Goal: Task Accomplishment & Management: Complete application form

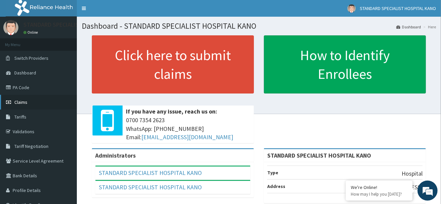
click at [28, 101] on link "Claims" at bounding box center [38, 102] width 77 height 15
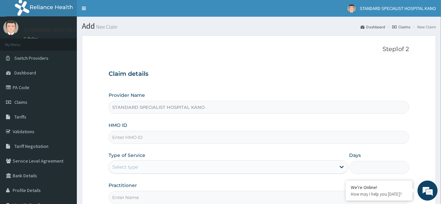
click at [138, 138] on input "HMO ID" at bounding box center [259, 137] width 300 height 13
type input "n"
type input "NPM/10042/A"
click at [136, 168] on div "Select type" at bounding box center [125, 167] width 26 height 7
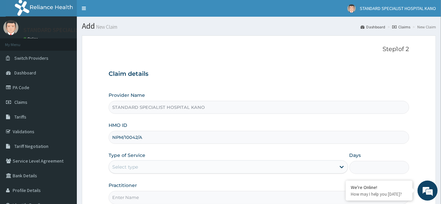
click at [136, 168] on div "Select type" at bounding box center [125, 167] width 26 height 7
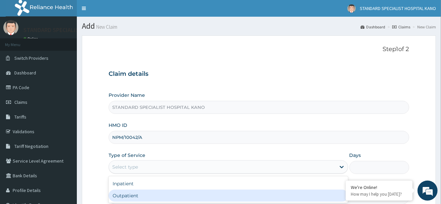
click at [133, 193] on div "Outpatient" at bounding box center [228, 196] width 239 height 12
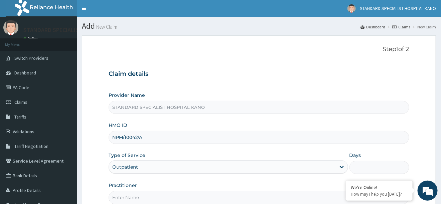
type input "1"
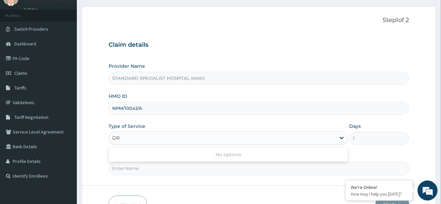
type input "D"
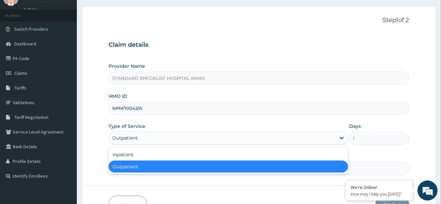
click at [174, 196] on div "Previous Next" at bounding box center [259, 204] width 300 height 17
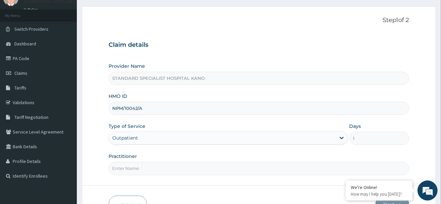
click at [141, 169] on input "Practitioner" at bounding box center [259, 168] width 300 height 13
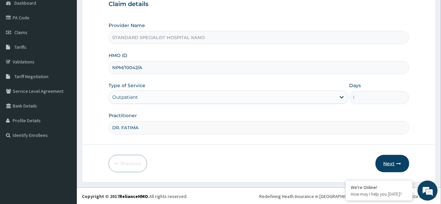
type input "DR. FATIMA"
click at [388, 166] on button "Next" at bounding box center [392, 163] width 34 height 17
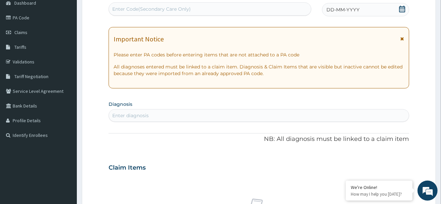
click at [402, 9] on icon at bounding box center [402, 9] width 6 height 7
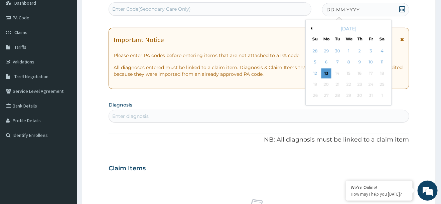
click at [312, 28] on button "Previous Month" at bounding box center [310, 28] width 3 height 3
click at [381, 97] on div "30" at bounding box center [382, 96] width 10 height 10
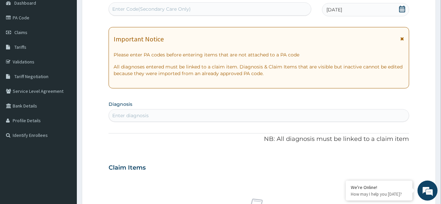
click at [124, 113] on div "Enter diagnosis" at bounding box center [130, 115] width 36 height 7
type input "C"
type input "FEVER"
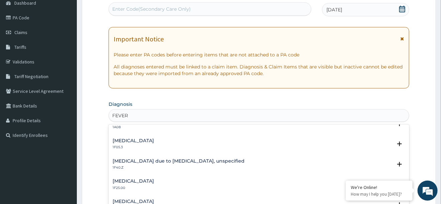
scroll to position [255, 0]
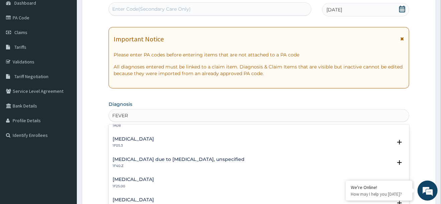
click at [153, 161] on h4 "Malaria due to Plasmodium falciparum, unspecified" at bounding box center [179, 159] width 132 height 5
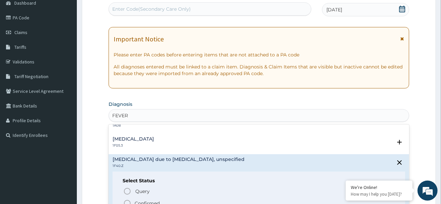
click at [128, 202] on icon "status option filled" at bounding box center [127, 203] width 8 height 8
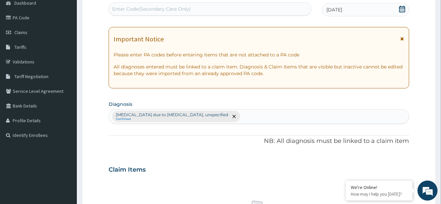
scroll to position [277, 0]
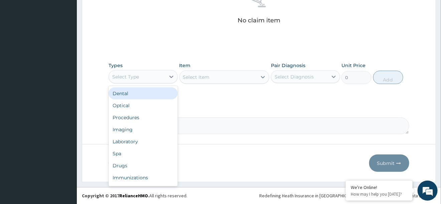
click at [150, 73] on div "Select Type" at bounding box center [137, 76] width 56 height 11
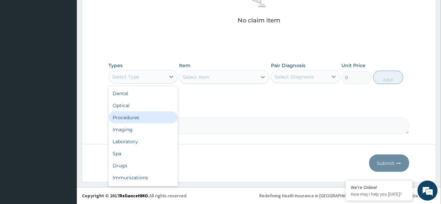
click at [141, 117] on div "Procedures" at bounding box center [143, 118] width 69 height 12
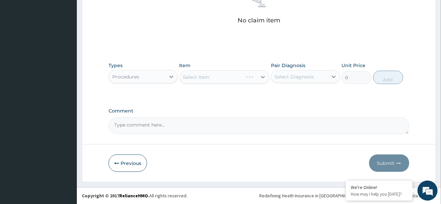
click at [308, 76] on div "Select Diagnosis" at bounding box center [293, 76] width 39 height 7
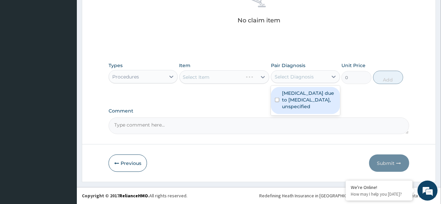
click at [292, 108] on label "Malaria due to Plasmodium falciparum, unspecified" at bounding box center [309, 100] width 54 height 20
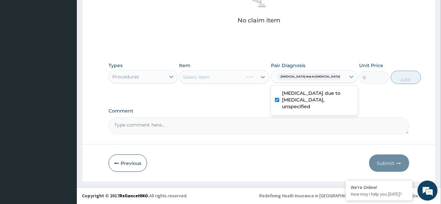
checkbox input "true"
click at [227, 75] on div "Select Item" at bounding box center [218, 77] width 77 height 11
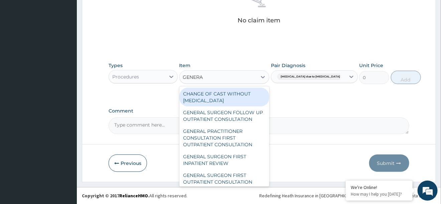
type input "GENERAL"
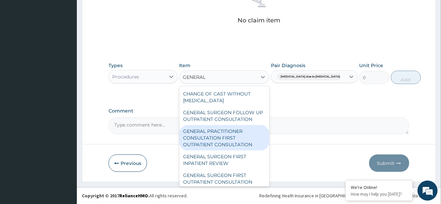
click at [235, 142] on div "GENERAL PRACTITIONER CONSULTATION FIRST OUTPATIENT CONSULTATION" at bounding box center [224, 137] width 90 height 25
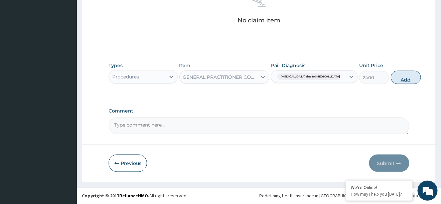
click at [393, 75] on button "Add" at bounding box center [406, 77] width 30 height 13
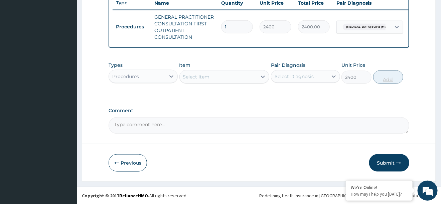
type input "0"
click at [141, 81] on div "Procedures" at bounding box center [137, 76] width 56 height 11
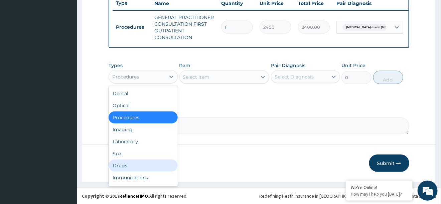
click at [128, 164] on div "Drugs" at bounding box center [143, 166] width 69 height 12
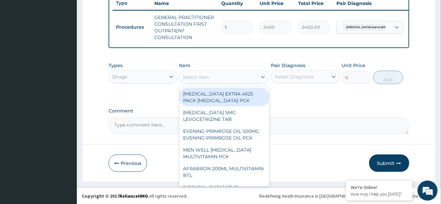
click at [211, 80] on div "Select Item" at bounding box center [218, 77] width 77 height 11
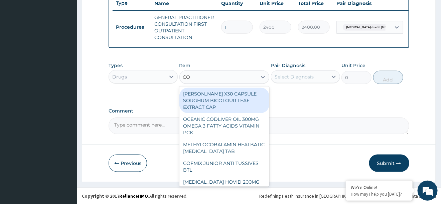
type input "COA"
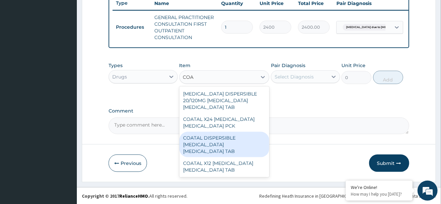
click at [211, 136] on div "COATAL DISPERSIBLE ARTEMETHER LUMEFANTRINE TAB" at bounding box center [224, 144] width 90 height 25
type input "345"
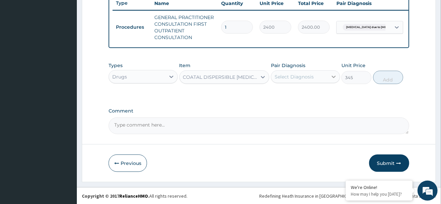
click at [329, 77] on div at bounding box center [334, 77] width 12 height 12
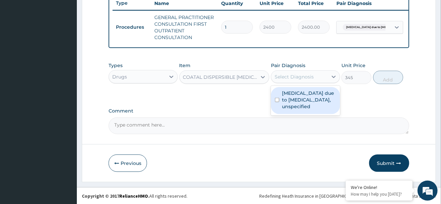
click at [300, 110] on label "Malaria due to Plasmodium falciparum, unspecified" at bounding box center [309, 100] width 54 height 20
checkbox input "true"
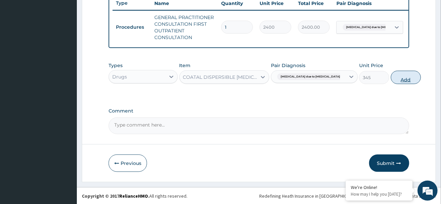
click at [391, 78] on button "Add" at bounding box center [406, 77] width 30 height 13
type input "0"
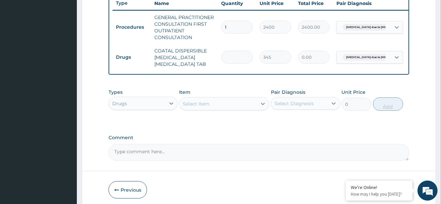
type input "0.00"
type input "6"
type input "2070.00"
type input "6"
click at [214, 105] on div "Select Item" at bounding box center [218, 103] width 77 height 11
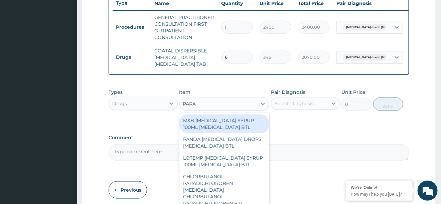
type input "PARAC"
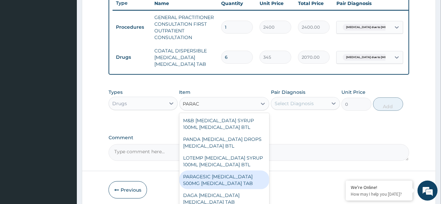
click at [220, 179] on div "PARAGESIC [MEDICAL_DATA] 500MG [MEDICAL_DATA] TAB" at bounding box center [224, 180] width 90 height 19
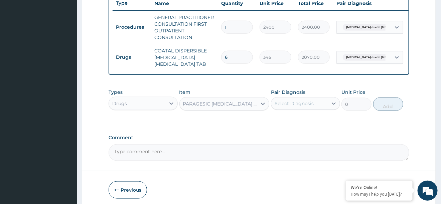
type input "25.88"
click at [289, 104] on div "Select Diagnosis" at bounding box center [293, 103] width 39 height 7
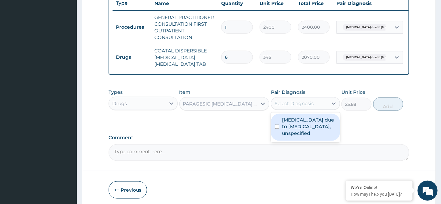
click at [274, 141] on div "Malaria due to Plasmodium falciparum, unspecified" at bounding box center [305, 127] width 69 height 27
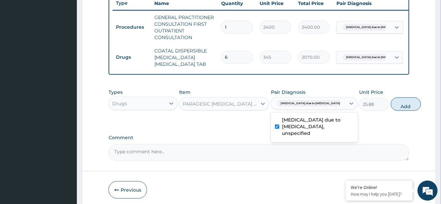
checkbox input "true"
click at [391, 103] on button "Add" at bounding box center [406, 103] width 30 height 13
type input "0"
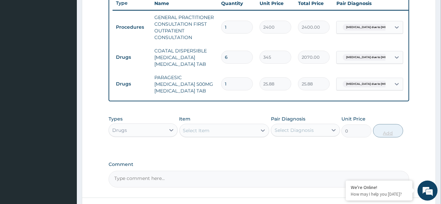
type input "18"
type input "465.84"
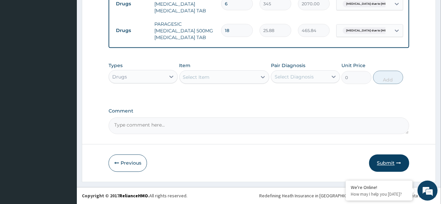
type input "18"
click at [388, 162] on button "Submit" at bounding box center [389, 163] width 40 height 17
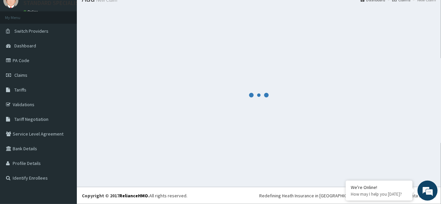
scroll to position [27, 0]
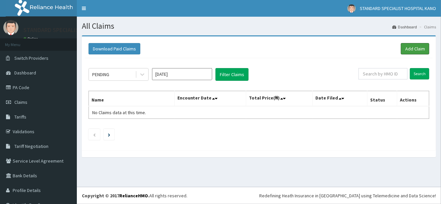
click at [410, 49] on link "Add Claim" at bounding box center [415, 48] width 28 height 11
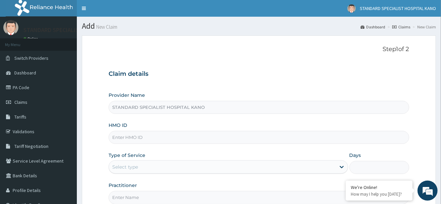
click at [125, 137] on input "HMO ID" at bounding box center [259, 137] width 300 height 13
type input "FEI/10069/D"
click at [150, 167] on div "Select type" at bounding box center [222, 167] width 226 height 11
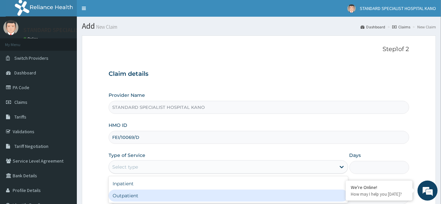
click at [152, 196] on div "Outpatient" at bounding box center [228, 196] width 239 height 12
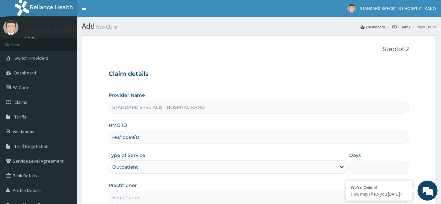
type input "1"
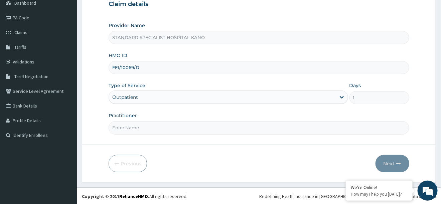
click at [147, 131] on input "Practitioner" at bounding box center [259, 127] width 300 height 13
type input "Dr. Ezeh"
click at [388, 167] on button "Next" at bounding box center [392, 163] width 34 height 17
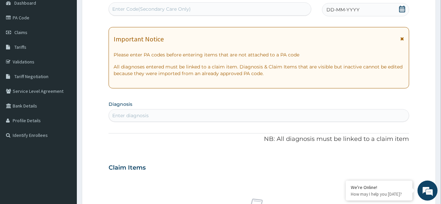
click at [402, 9] on icon at bounding box center [402, 9] width 7 height 7
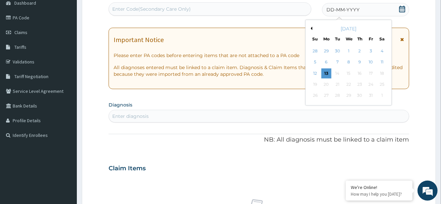
click at [311, 28] on button "Previous Month" at bounding box center [310, 28] width 3 height 3
click at [379, 96] on div "30" at bounding box center [382, 96] width 10 height 10
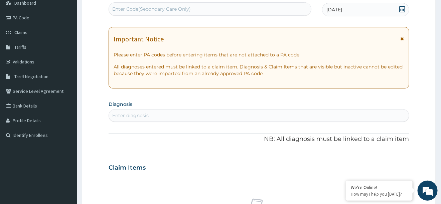
click at [125, 118] on div "Enter diagnosis" at bounding box center [130, 115] width 36 height 7
type input "I"
type input "V"
type input "E"
type input "I"
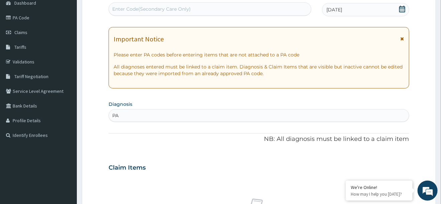
type input "P"
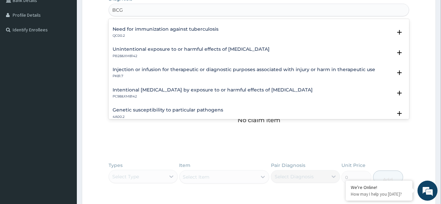
scroll to position [37, 0]
type input "BCG"
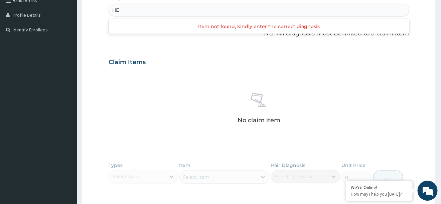
type input "H"
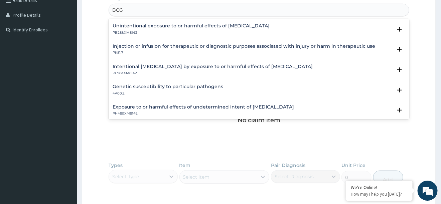
scroll to position [62, 0]
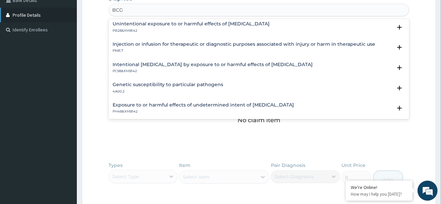
type input "BCG"
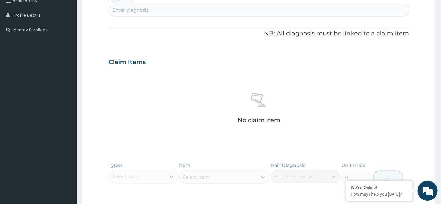
click at [173, 11] on div "Enter diagnosis" at bounding box center [259, 10] width 300 height 11
click at [121, 11] on div "Enter diagnosis" at bounding box center [130, 10] width 36 height 7
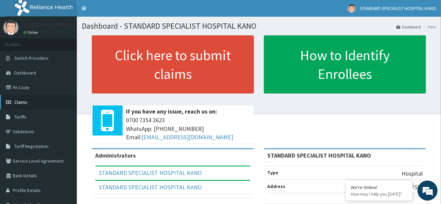
click at [22, 105] on span "Claims" at bounding box center [20, 102] width 13 height 6
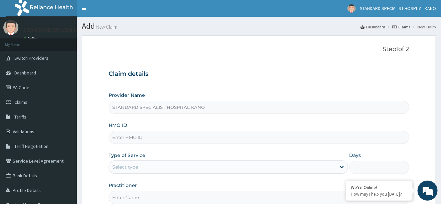
click at [140, 141] on input "HMO ID" at bounding box center [259, 137] width 300 height 13
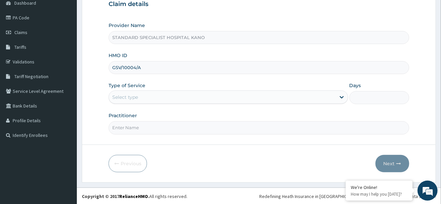
type input "GSV/10004/A"
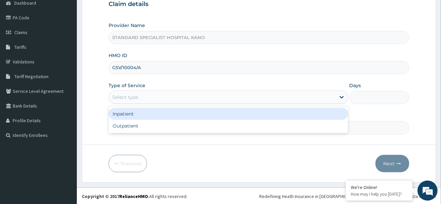
click at [135, 93] on div "Select type" at bounding box center [222, 97] width 226 height 11
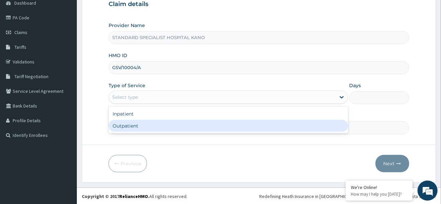
click at [127, 126] on div "Outpatient" at bounding box center [228, 126] width 239 height 12
type input "1"
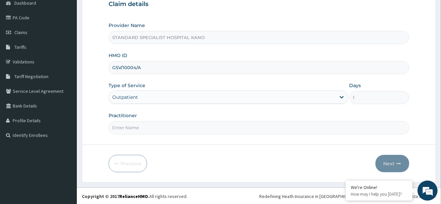
click at [131, 127] on input "Practitioner" at bounding box center [259, 127] width 300 height 13
type input "DR OBAJE"
click at [391, 163] on button "Next" at bounding box center [392, 163] width 34 height 17
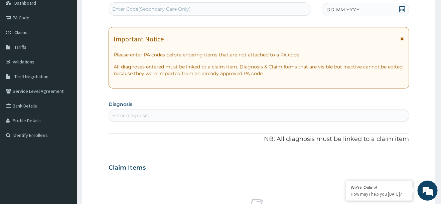
click at [402, 9] on icon at bounding box center [402, 9] width 6 height 7
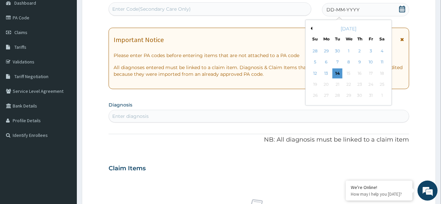
click at [312, 28] on button "Previous Month" at bounding box center [310, 28] width 3 height 3
click at [382, 97] on div "30" at bounding box center [382, 96] width 10 height 10
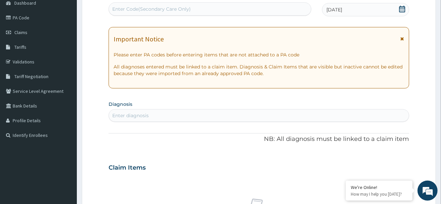
click at [199, 113] on div "Enter diagnosis" at bounding box center [259, 115] width 300 height 11
type input "A"
type input "MUSCLE"
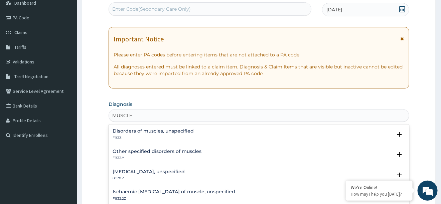
click at [140, 133] on h4 "Disorders of muscles, unspecified" at bounding box center [153, 131] width 81 height 5
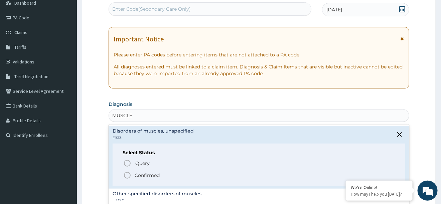
click at [126, 175] on icon "status option filled" at bounding box center [127, 175] width 8 height 8
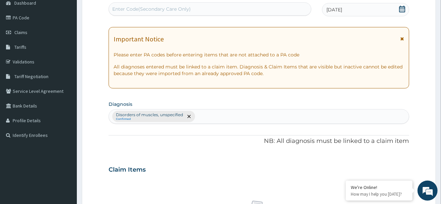
scroll to position [277, 0]
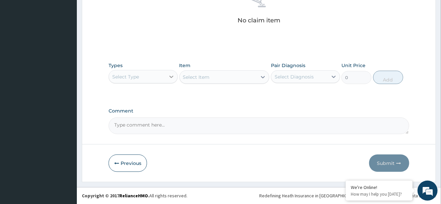
click at [167, 78] on div at bounding box center [171, 77] width 12 height 12
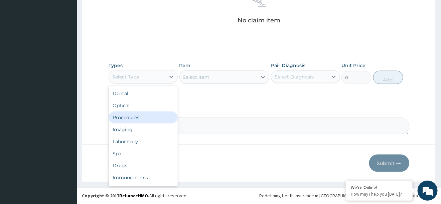
click at [142, 118] on div "Procedures" at bounding box center [143, 118] width 69 height 12
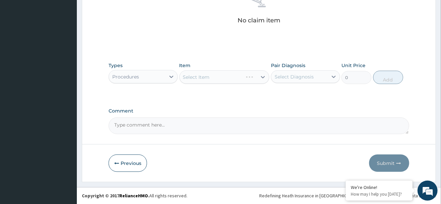
click at [295, 79] on div "Select Diagnosis" at bounding box center [293, 76] width 39 height 7
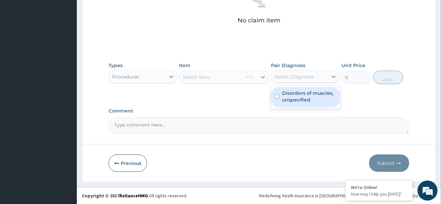
click at [281, 95] on div "Disorders of muscles, unspecified" at bounding box center [305, 97] width 69 height 20
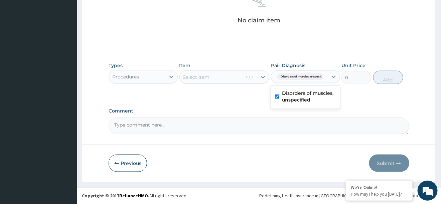
checkbox input "true"
click at [197, 80] on div "Select Item" at bounding box center [224, 76] width 90 height 13
click at [197, 80] on div "Select Item" at bounding box center [196, 77] width 27 height 7
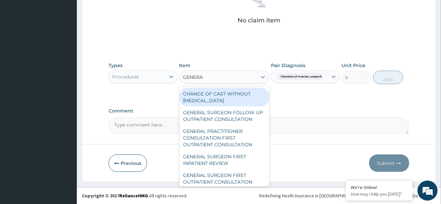
type input "GENERAL"
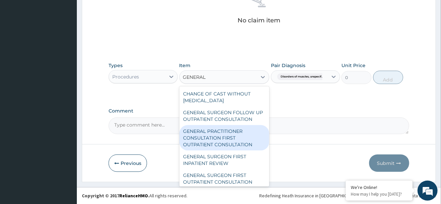
click at [208, 134] on div "GENERAL PRACTITIONER CONSULTATION FIRST OUTPATIENT CONSULTATION" at bounding box center [224, 137] width 90 height 25
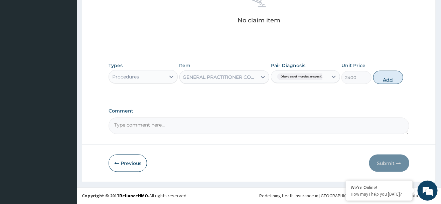
click at [394, 75] on button "Add" at bounding box center [388, 77] width 30 height 13
type input "0"
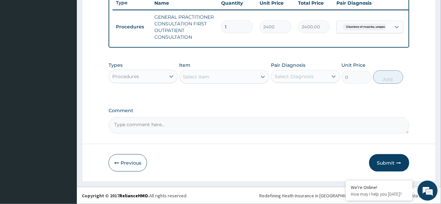
scroll to position [256, 0]
click at [158, 76] on div "Procedures" at bounding box center [137, 76] width 56 height 11
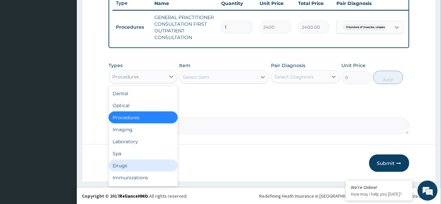
click at [121, 168] on div "Drugs" at bounding box center [143, 166] width 69 height 12
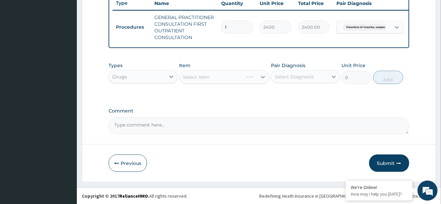
click at [297, 75] on div "Select Diagnosis" at bounding box center [293, 76] width 39 height 7
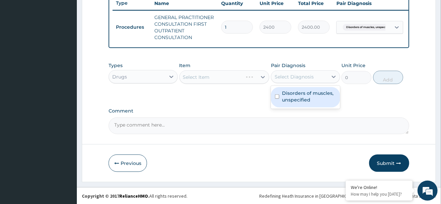
click at [283, 95] on label "Disorders of muscles, unspecified" at bounding box center [309, 96] width 54 height 13
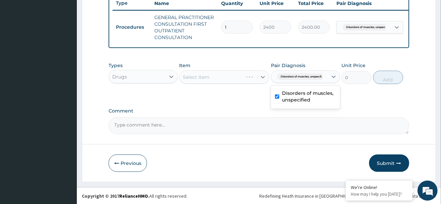
checkbox input "true"
click at [197, 78] on div "Select Item" at bounding box center [224, 76] width 90 height 13
click at [197, 78] on div "Select Item" at bounding box center [196, 77] width 27 height 7
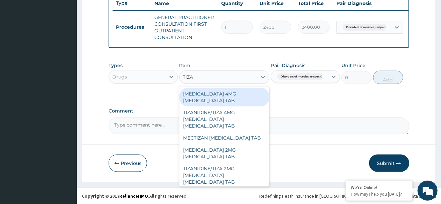
type input "TIZAN"
click at [239, 96] on div "SIRDALUD 4MG TIZANIDINE TAB" at bounding box center [224, 97] width 90 height 19
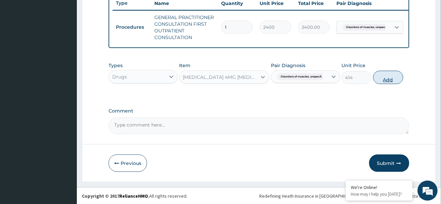
click at [385, 80] on button "Add" at bounding box center [388, 77] width 30 height 13
type input "0"
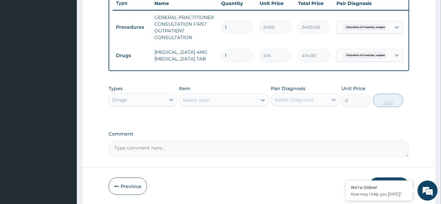
type input "10"
type input "4140.00"
type input "0.00"
type input "1"
type input "414.00"
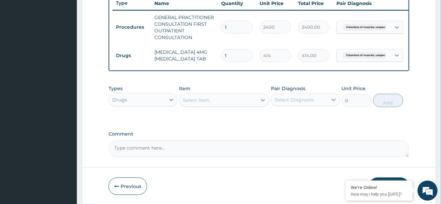
type input "10"
type input "4140.00"
type input "10"
click at [220, 101] on div "Select Item" at bounding box center [218, 100] width 77 height 11
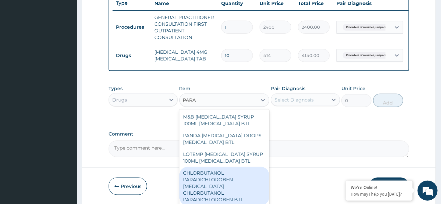
type input "PARAC"
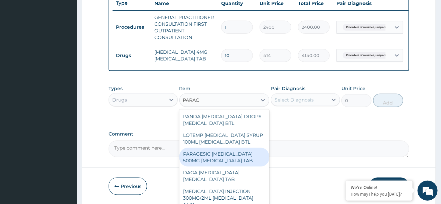
scroll to position [21, 0]
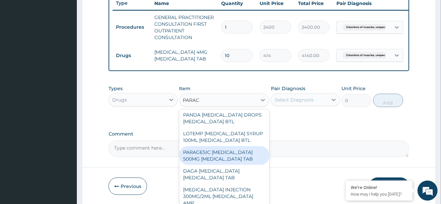
click at [215, 154] on div "PARAGESIC PARACETAMOL 500MG ACETAMINOPHEN TAB" at bounding box center [224, 155] width 90 height 19
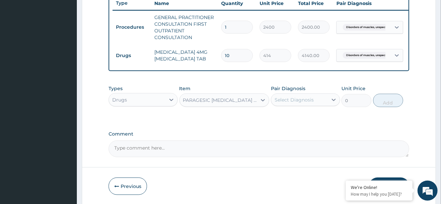
type input "25.88"
click at [300, 101] on div "Select Diagnosis" at bounding box center [293, 99] width 39 height 7
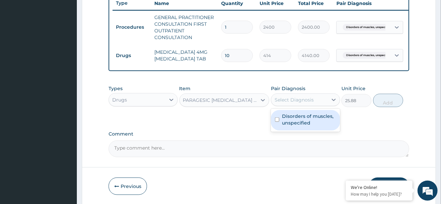
click at [294, 119] on label "Disorders of muscles, unspecified" at bounding box center [309, 119] width 54 height 13
checkbox input "true"
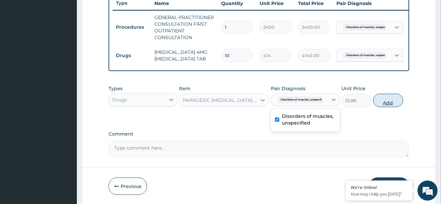
click at [381, 104] on button "Add" at bounding box center [388, 100] width 30 height 13
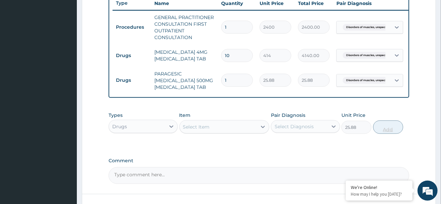
type input "0"
type input "18"
type input "465.84"
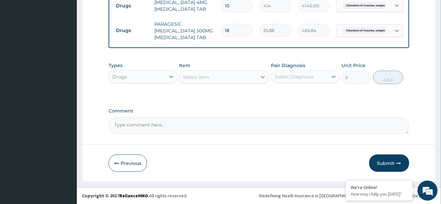
type input "18"
click at [212, 75] on div "Select Item" at bounding box center [218, 77] width 77 height 11
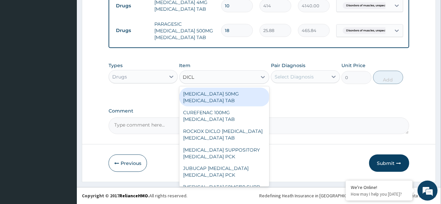
type input "DICLO"
click at [222, 99] on div "DICLOFENAC 50MG DICLOFENAC TAB" at bounding box center [224, 97] width 90 height 19
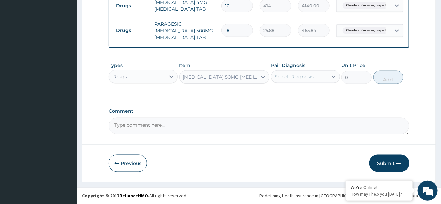
type input "48.3"
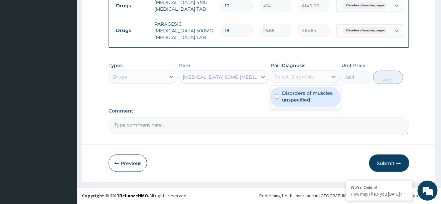
click at [298, 76] on div "Select Diagnosis" at bounding box center [293, 76] width 39 height 7
click at [296, 100] on label "Disorders of muscles, unspecified" at bounding box center [309, 96] width 54 height 13
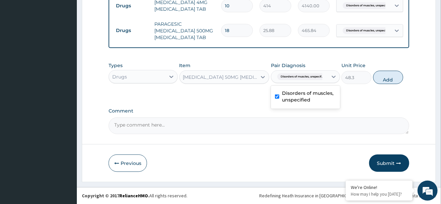
checkbox input "true"
click at [393, 78] on button "Add" at bounding box center [388, 77] width 30 height 13
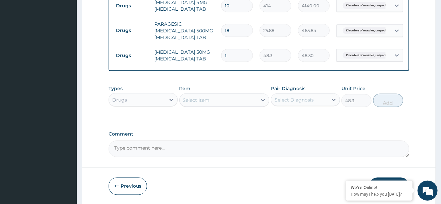
type input "0"
type input "10"
type input "483.00"
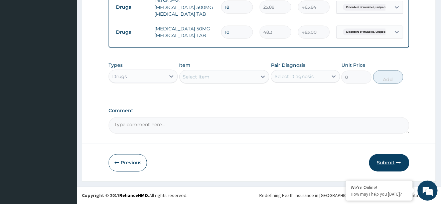
type input "10"
click at [397, 163] on icon "button" at bounding box center [398, 163] width 5 height 5
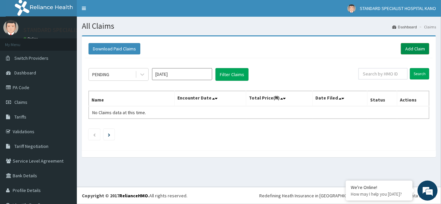
click at [412, 47] on link "Add Claim" at bounding box center [415, 48] width 28 height 11
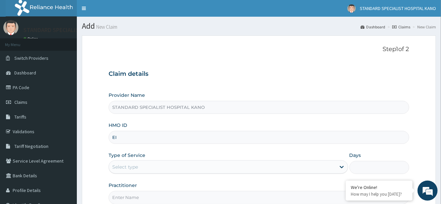
type input "E"
paste input "E15/12220/D"
type input "E15/12220/D"
click at [123, 165] on div "Select type" at bounding box center [125, 167] width 26 height 7
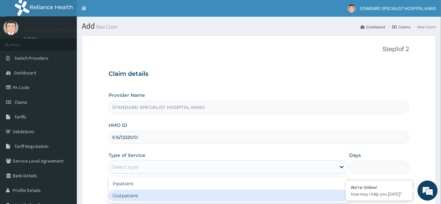
click at [129, 195] on div "Outpatient" at bounding box center [228, 196] width 239 height 12
type input "1"
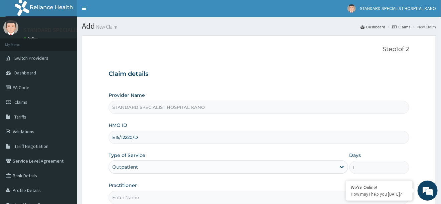
click at [123, 199] on input "Practitioner" at bounding box center [259, 197] width 300 height 13
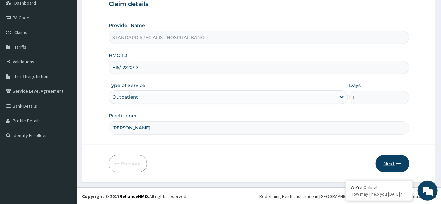
type input "DR FELIX"
click at [397, 166] on button "Next" at bounding box center [392, 163] width 34 height 17
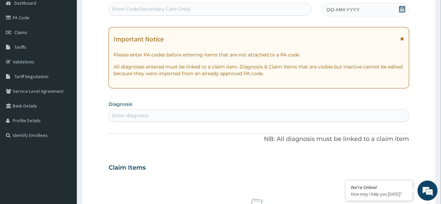
click at [403, 7] on icon at bounding box center [402, 9] width 7 height 7
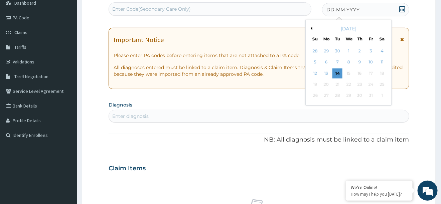
click at [403, 7] on icon at bounding box center [402, 9] width 7 height 7
click at [311, 28] on button "Previous Month" at bounding box center [310, 28] width 3 height 3
click at [380, 96] on div "30" at bounding box center [382, 96] width 10 height 10
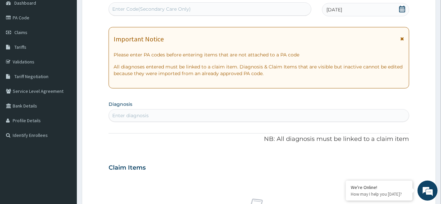
click at [161, 117] on div "Enter diagnosis" at bounding box center [259, 115] width 300 height 11
click at [161, 117] on div "FEVER FEVER" at bounding box center [251, 115] width 285 height 11
type input "FEVER"
click at [116, 112] on div "Enter diagnosis" at bounding box center [259, 115] width 300 height 11
type input "FEVER"
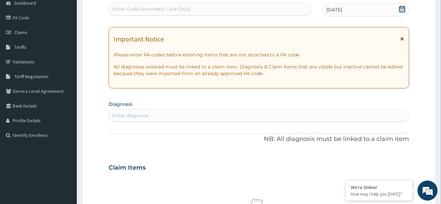
click at [135, 117] on div "Enter diagnosis" at bounding box center [130, 115] width 36 height 7
type input "FEVER"
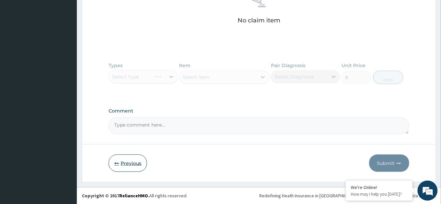
click at [119, 166] on button "Previous" at bounding box center [128, 163] width 38 height 17
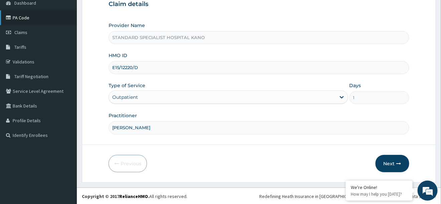
click at [22, 18] on link "PA Code" at bounding box center [38, 17] width 77 height 15
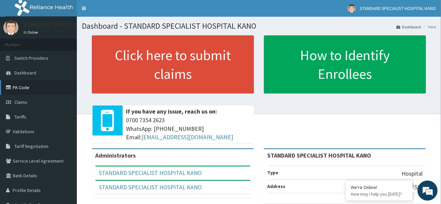
click at [23, 88] on link "PA Code" at bounding box center [38, 87] width 77 height 15
